Goal: Task Accomplishment & Management: Manage account settings

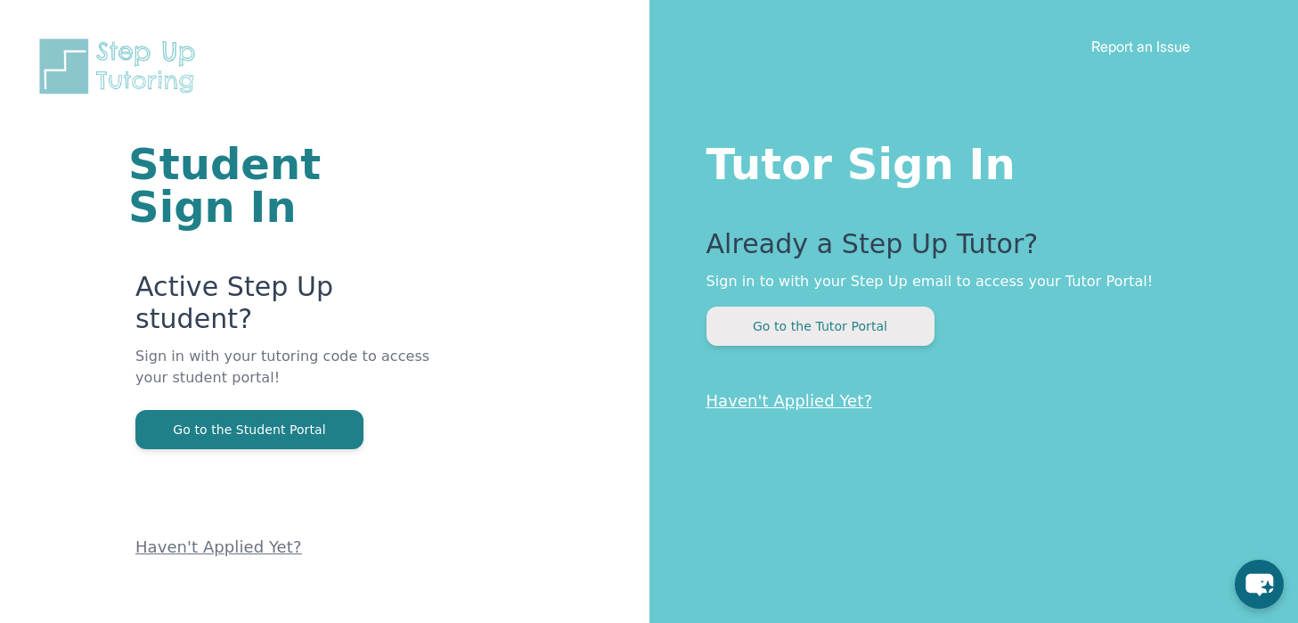
click at [871, 328] on button "Go to the Tutor Portal" at bounding box center [821, 326] width 228 height 39
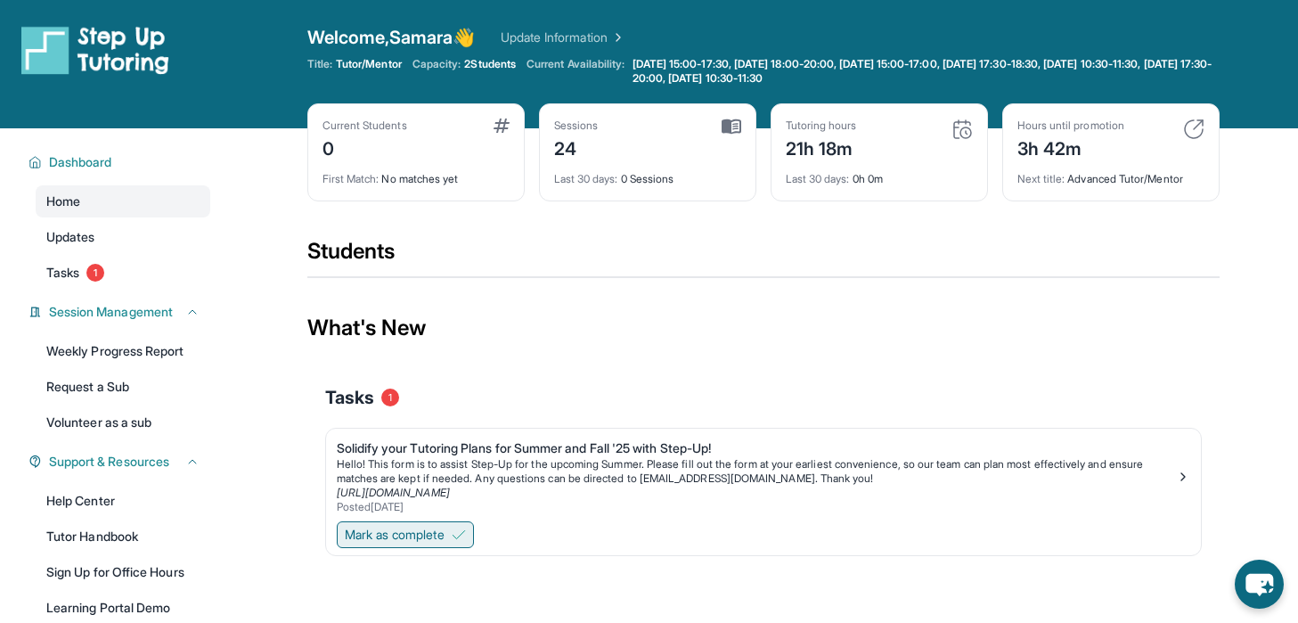
click at [454, 528] on button "Mark as complete" at bounding box center [405, 534] width 137 height 27
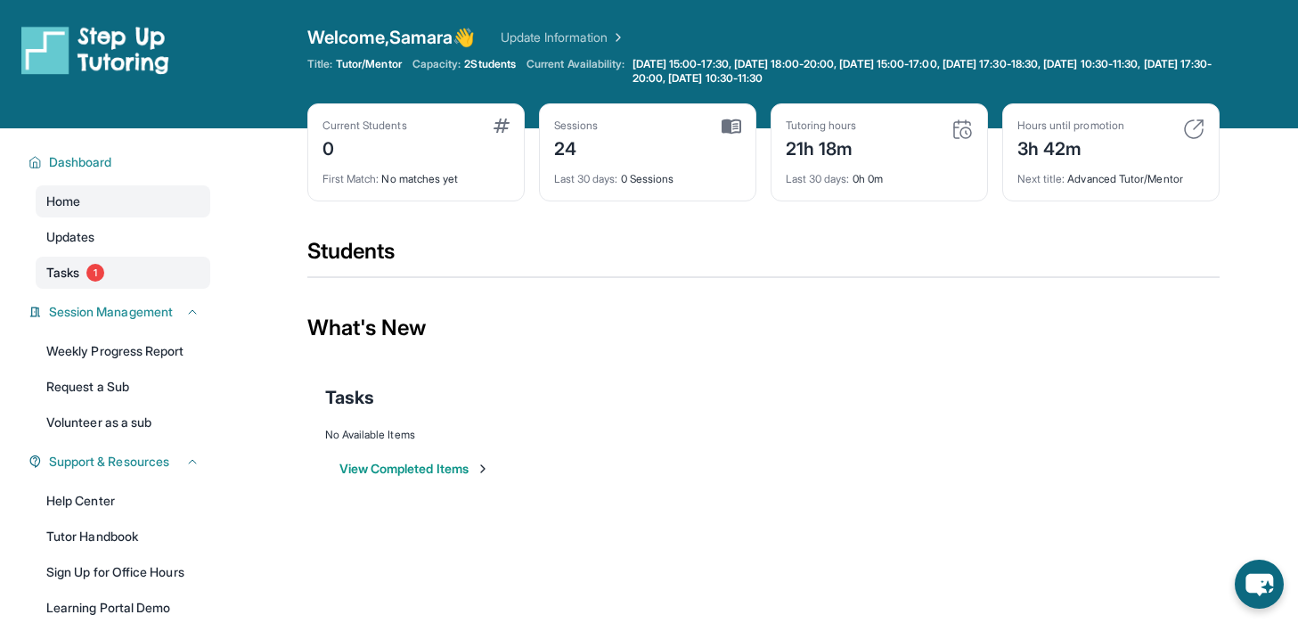
click at [123, 266] on link "Tasks 1" at bounding box center [123, 273] width 175 height 32
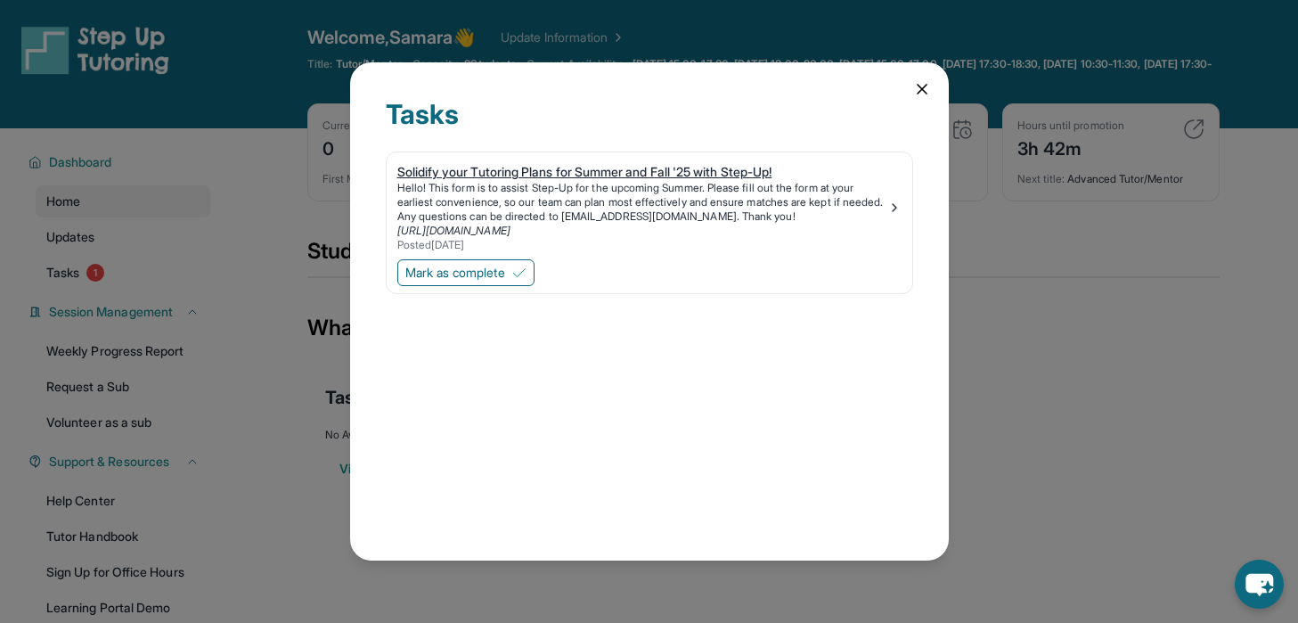
click at [736, 163] on div "Solidify your Tutoring Plans for Summer and Fall '25 with Step-Up!" at bounding box center [642, 172] width 490 height 18
click at [908, 83] on div "Tasks Solidify your Tutoring Plans for Summer and Fall '25 with Step-Up! Hello!…" at bounding box center [649, 311] width 599 height 498
click at [915, 85] on icon at bounding box center [922, 89] width 18 height 18
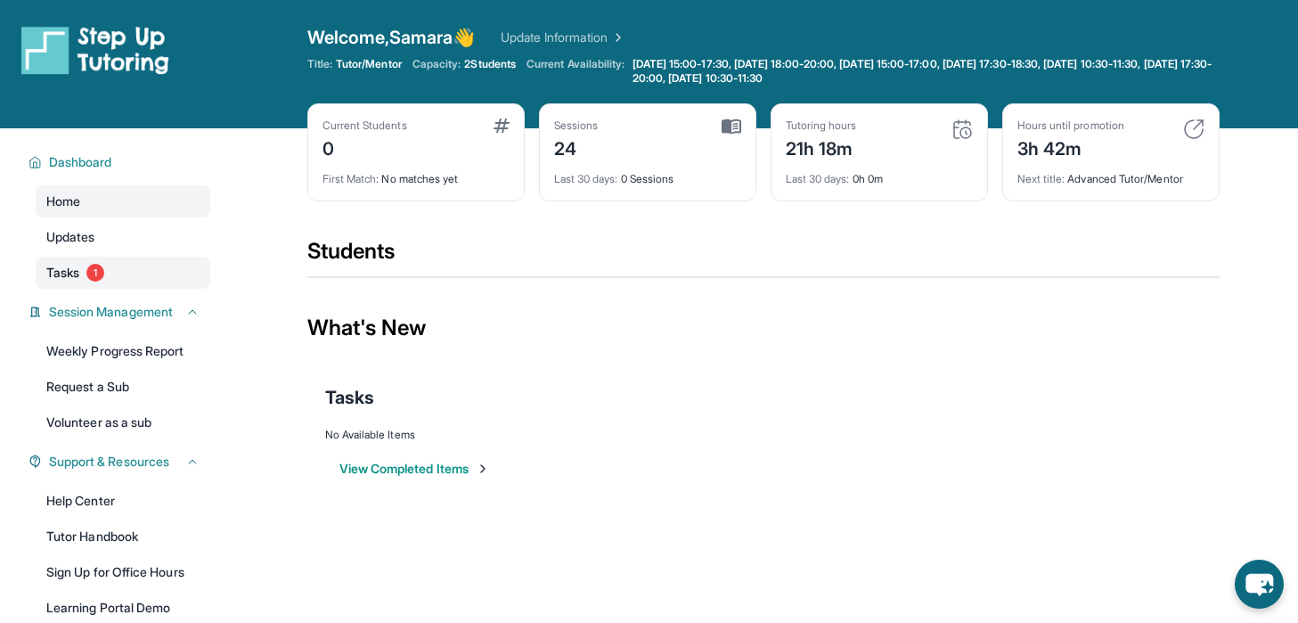
drag, startPoint x: 145, startPoint y: 275, endPoint x: 128, endPoint y: 273, distance: 17.1
click at [128, 273] on link "Tasks 1" at bounding box center [123, 273] width 175 height 32
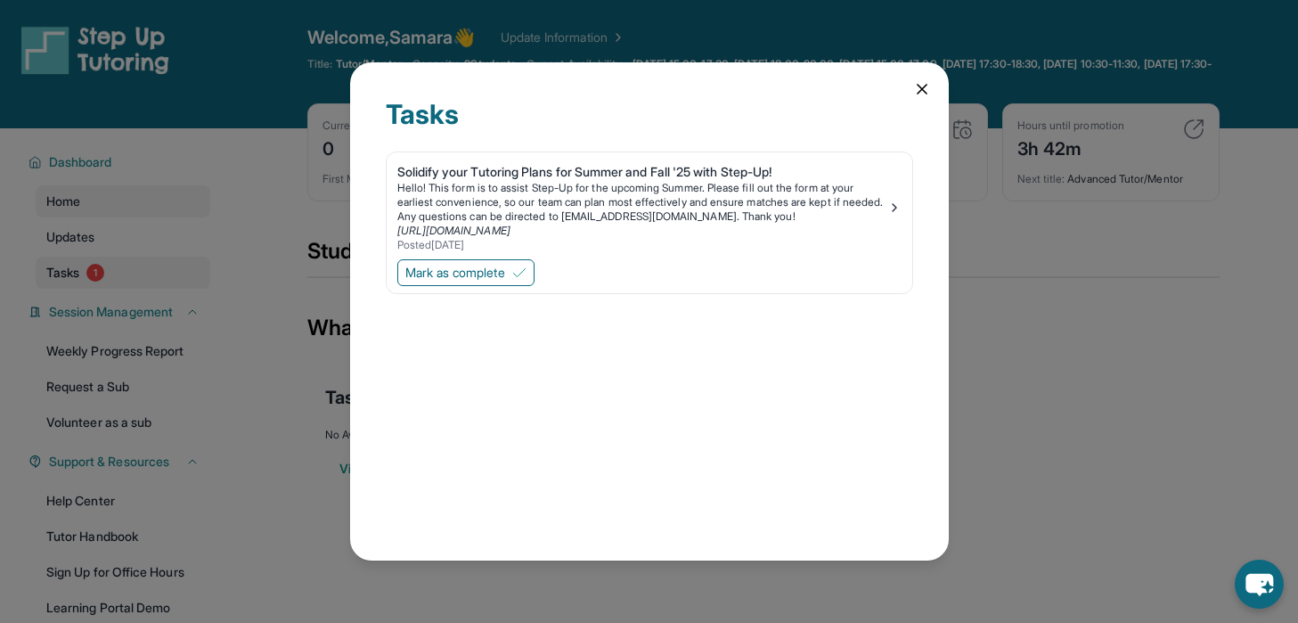
click at [128, 273] on div "Tasks Solidify your Tutoring Plans for Summer and Fall '25 with Step-Up! Hello!…" at bounding box center [649, 311] width 1298 height 623
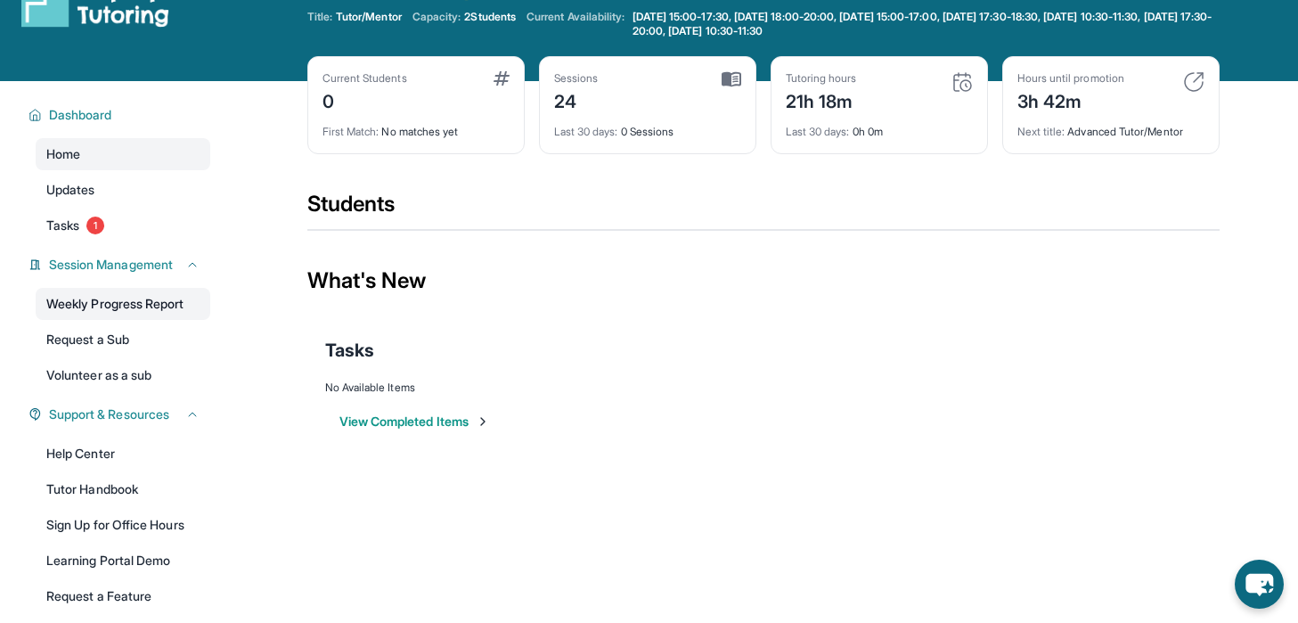
scroll to position [48, 0]
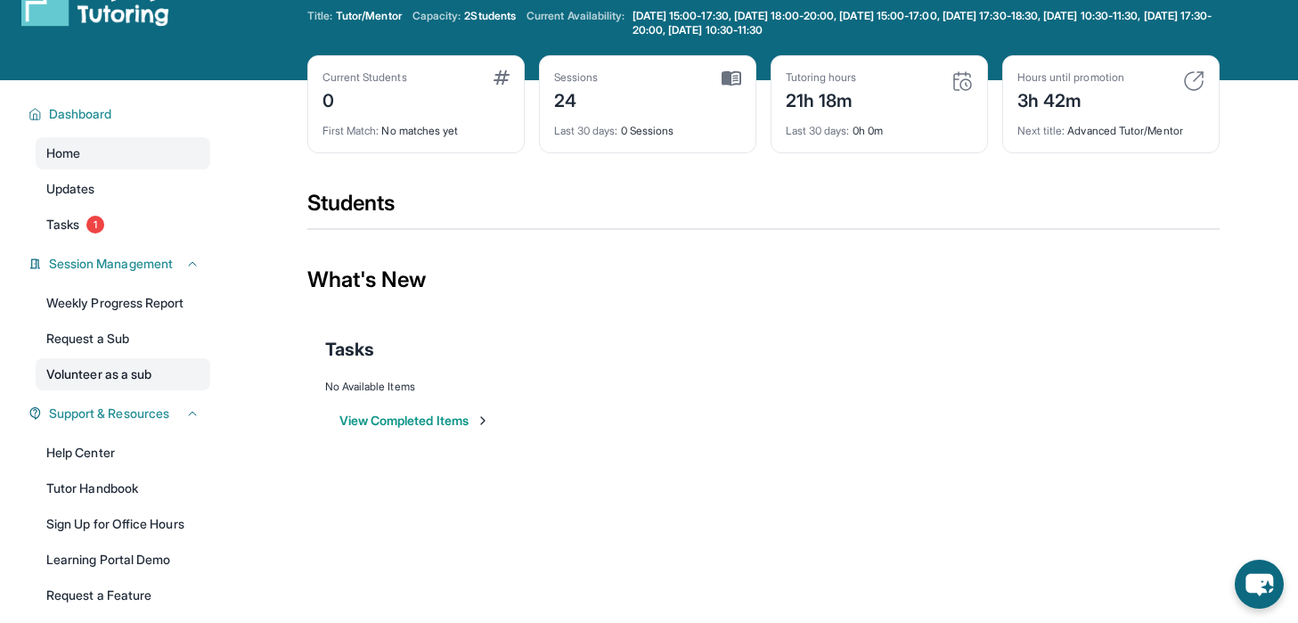
drag, startPoint x: 134, startPoint y: 372, endPoint x: 121, endPoint y: 377, distance: 13.6
click at [121, 377] on link "Volunteer as a sub" at bounding box center [123, 374] width 175 height 32
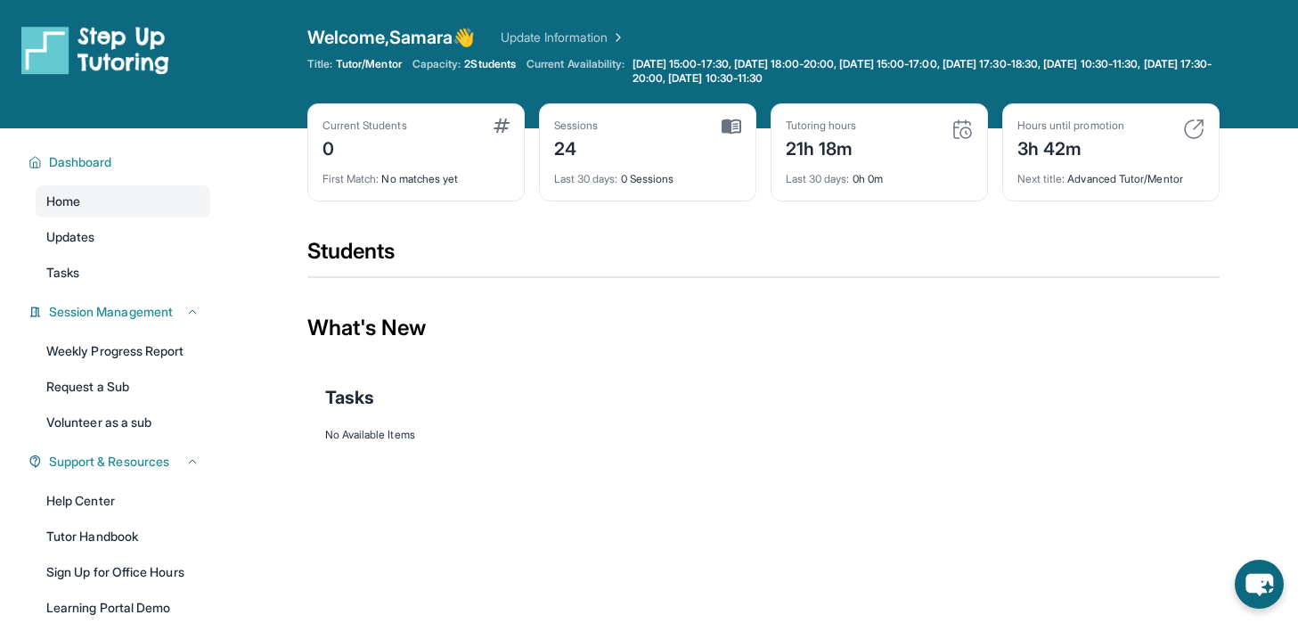
click at [800, 54] on div "Welcome, Samara 👋 Update Information Title: Tutor/Mentor Capacity: 2 Students C…" at bounding box center [763, 64] width 912 height 78
click at [566, 44] on link "Update Information" at bounding box center [563, 38] width 125 height 18
click at [104, 409] on link "Volunteer as a sub" at bounding box center [123, 422] width 175 height 32
click at [110, 237] on link "Updates" at bounding box center [123, 237] width 175 height 32
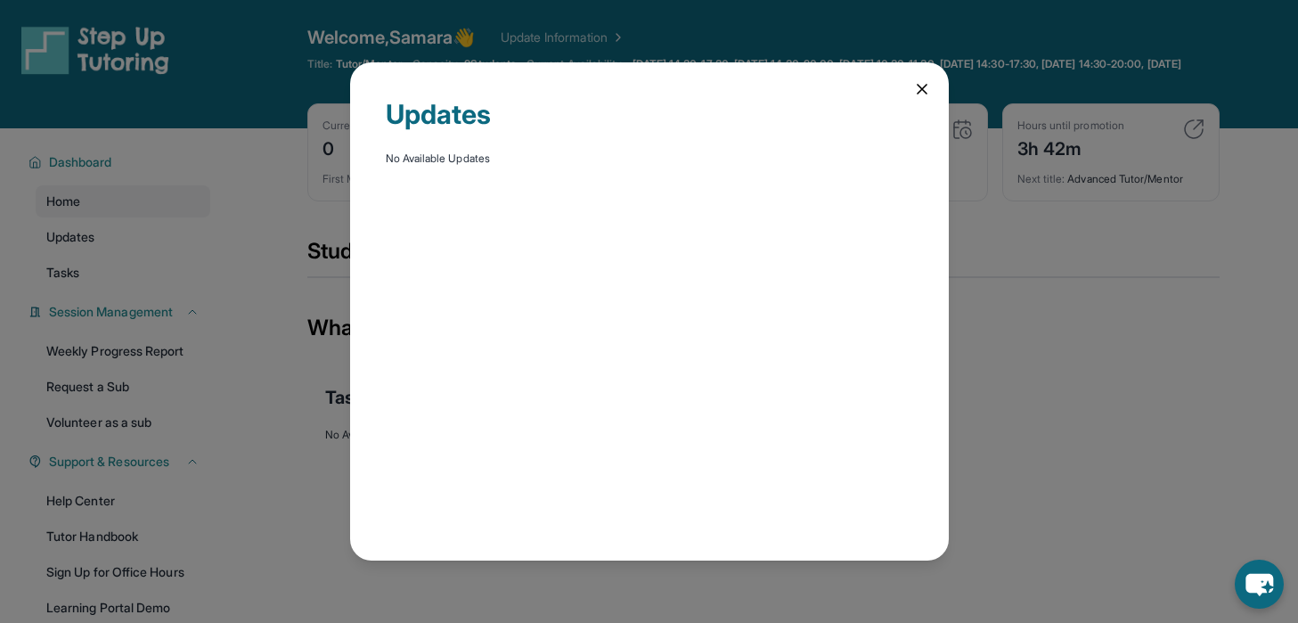
click at [93, 272] on div "Updates No Available Updates" at bounding box center [649, 311] width 1298 height 623
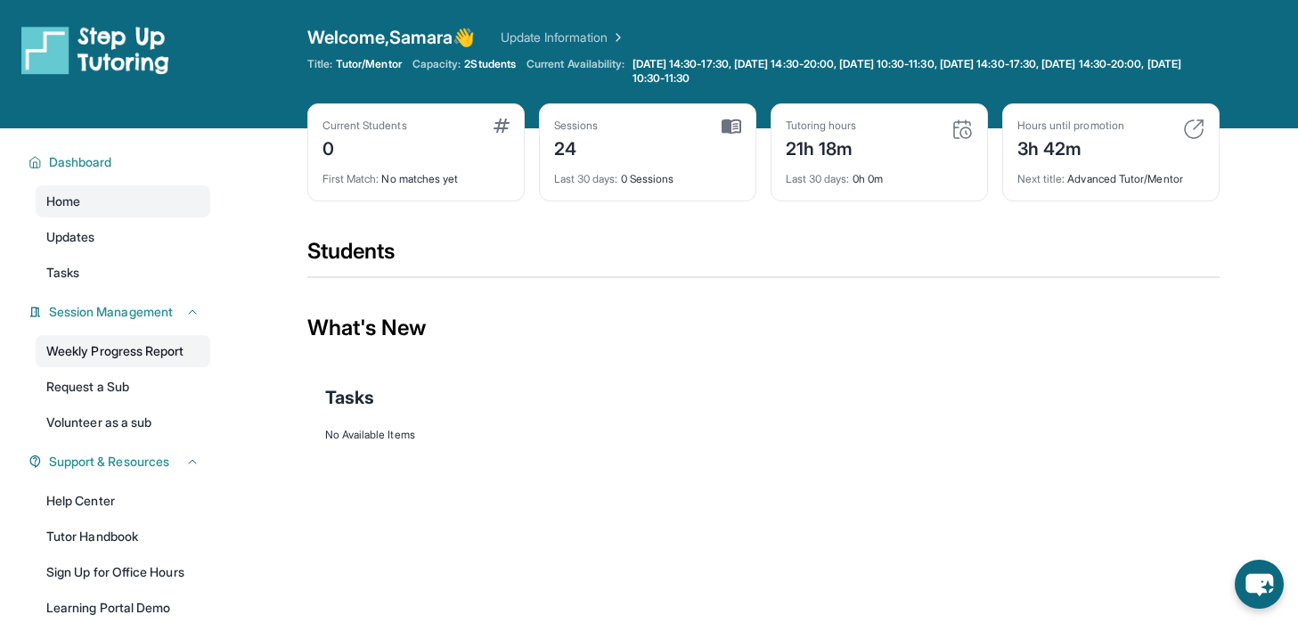
click at [125, 343] on link "Weekly Progress Report" at bounding box center [123, 351] width 175 height 32
